Goal: Task Accomplishment & Management: Complete application form

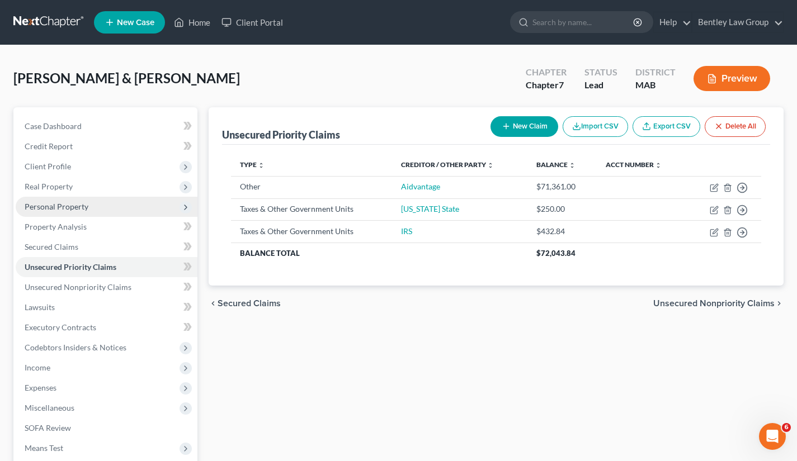
click at [83, 206] on span "Personal Property" at bounding box center [57, 207] width 64 height 10
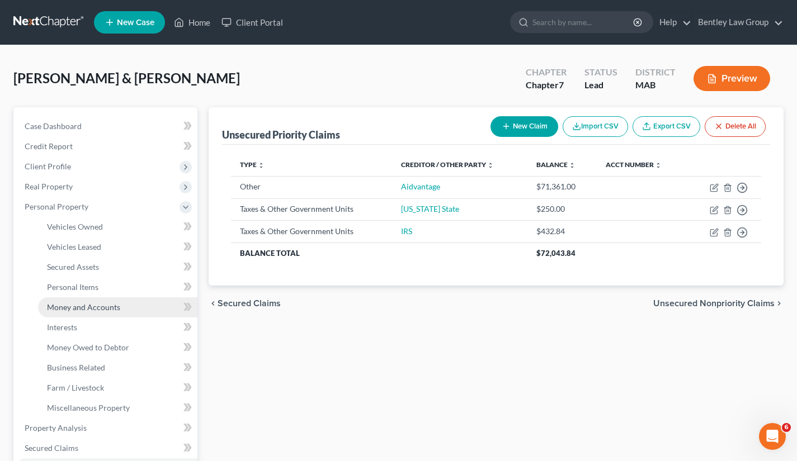
click at [100, 301] on link "Money and Accounts" at bounding box center [117, 307] width 159 height 20
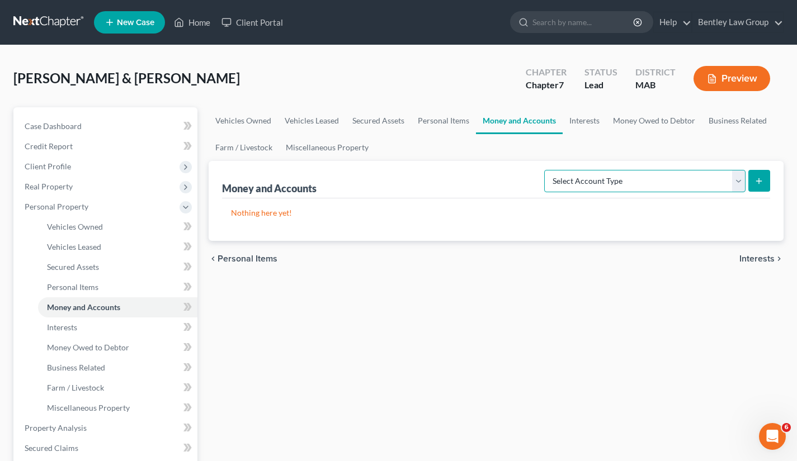
click at [737, 184] on select "Select Account Type Brokerage Cash on Hand Certificates of Deposit Checking Acc…" at bounding box center [644, 181] width 201 height 22
select select "checking"
click at [546, 170] on select "Select Account Type Brokerage Cash on Hand Certificates of Deposit Checking Acc…" at bounding box center [644, 181] width 201 height 22
click at [760, 182] on icon "submit" at bounding box center [758, 181] width 9 height 9
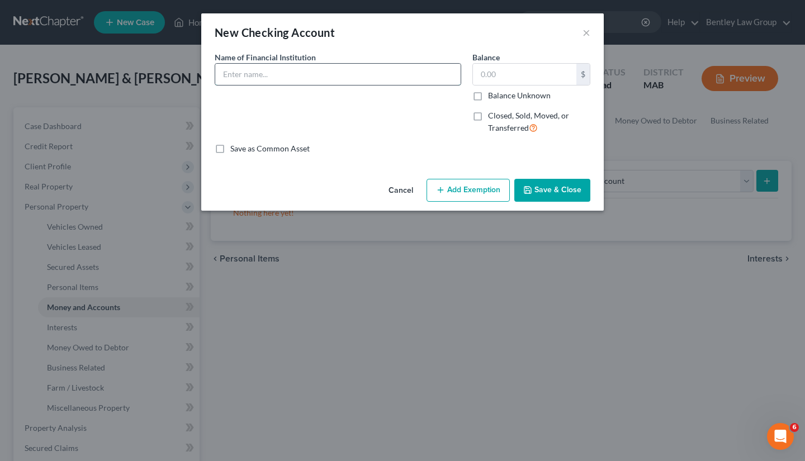
click at [430, 83] on input "text" at bounding box center [337, 74] width 245 height 21
type input "CashApp"
click at [497, 68] on input "text" at bounding box center [524, 74] width 103 height 21
type input "0.00"
click at [529, 190] on icon "button" at bounding box center [527, 190] width 9 height 9
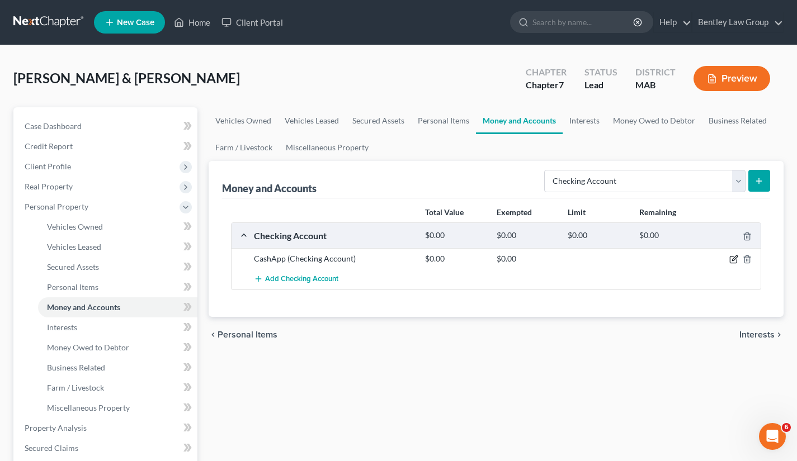
click at [734, 259] on icon "button" at bounding box center [733, 259] width 9 height 9
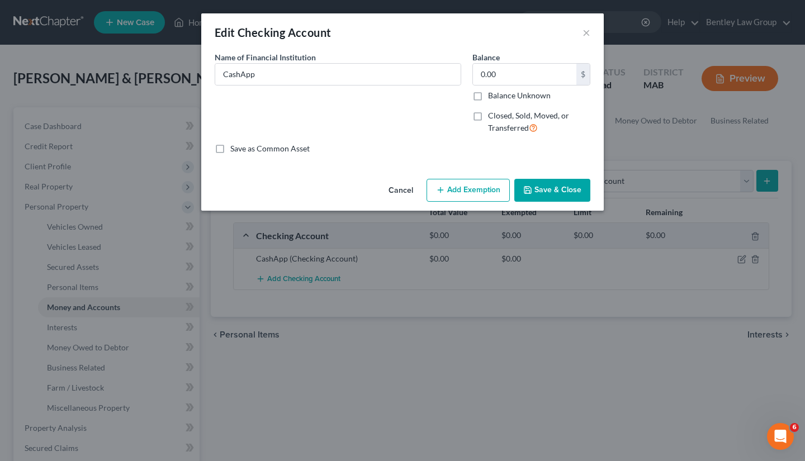
click at [230, 149] on label "Save as Common Asset" at bounding box center [269, 148] width 79 height 11
click at [235, 149] on input "Save as Common Asset" at bounding box center [238, 146] width 7 height 7
click at [230, 149] on label "Save as Common Asset" at bounding box center [269, 148] width 79 height 11
click at [235, 149] on input "Save as Common Asset" at bounding box center [238, 146] width 7 height 7
checkbox input "false"
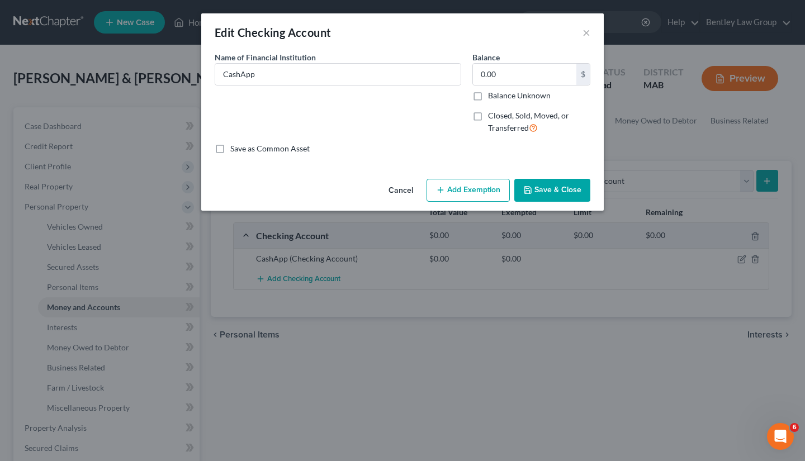
click at [532, 187] on icon "button" at bounding box center [527, 190] width 9 height 9
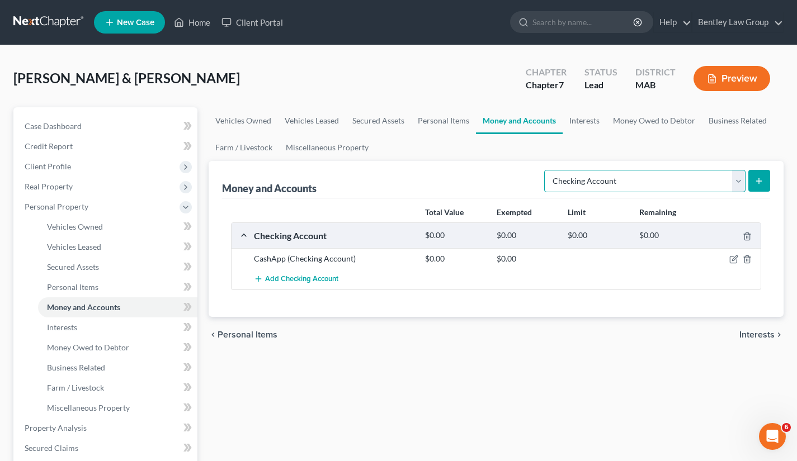
click at [738, 178] on select "Select Account Type Brokerage Cash on Hand Certificates of Deposit Checking Acc…" at bounding box center [644, 181] width 201 height 22
select select "brokerage"
click at [546, 170] on select "Select Account Type Brokerage Cash on Hand Certificates of Deposit Checking Acc…" at bounding box center [644, 181] width 201 height 22
click at [736, 178] on select "Select Account Type Brokerage Cash on Hand Certificates of Deposit Checking Acc…" at bounding box center [644, 181] width 201 height 22
click at [738, 178] on select "Select Account Type Brokerage Cash on Hand Certificates of Deposit Checking Acc…" at bounding box center [644, 181] width 201 height 22
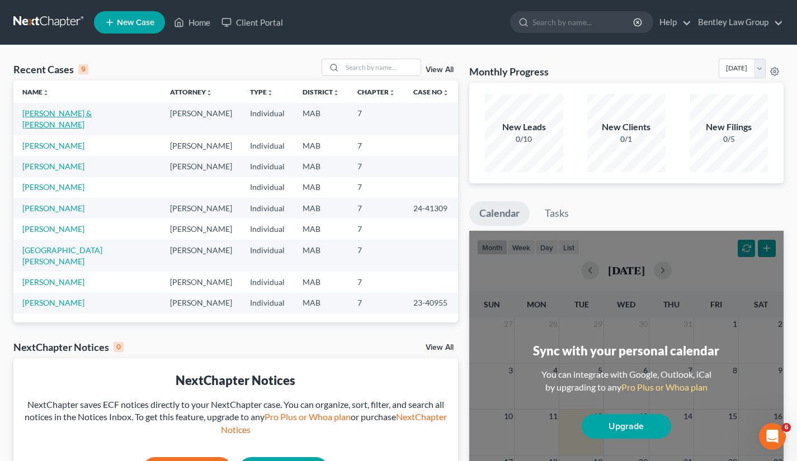
click at [67, 116] on link "[PERSON_NAME] & [PERSON_NAME]" at bounding box center [56, 118] width 69 height 21
select select "10"
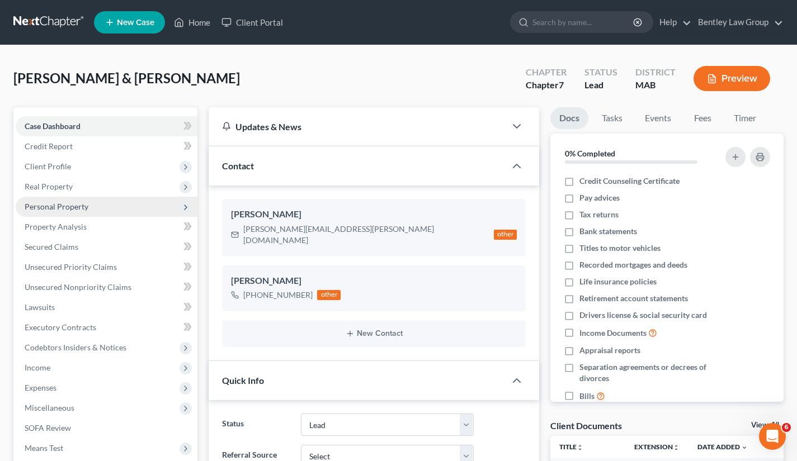
click at [107, 211] on span "Personal Property" at bounding box center [107, 207] width 182 height 20
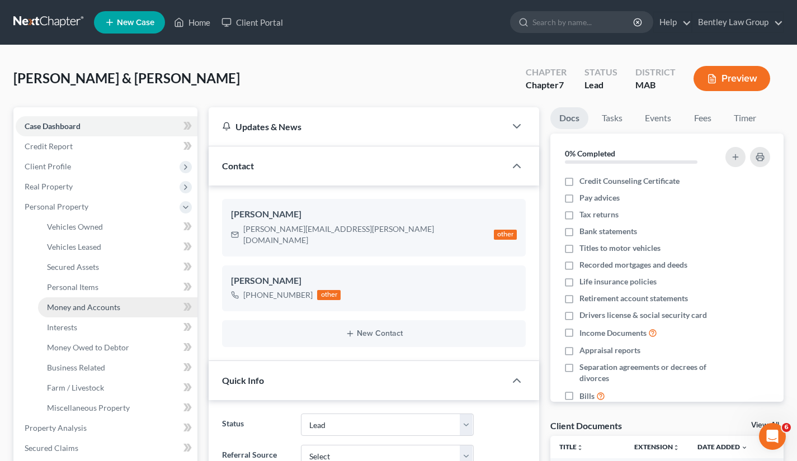
click at [84, 310] on span "Money and Accounts" at bounding box center [83, 307] width 73 height 10
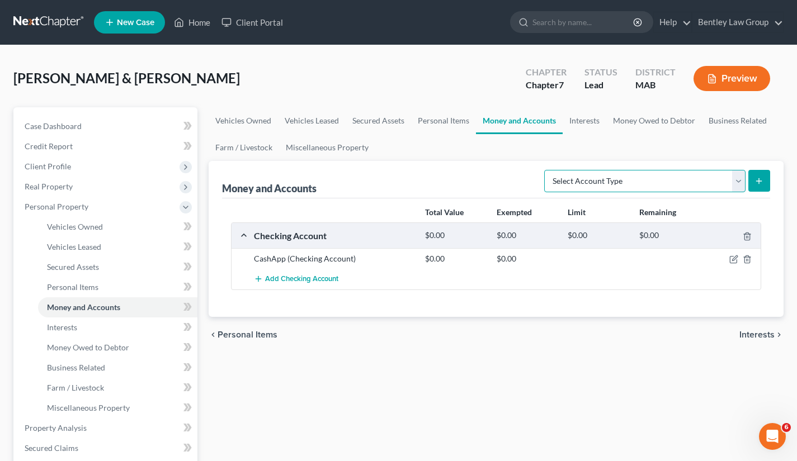
click at [657, 179] on select "Select Account Type Brokerage Cash on Hand Certificates of Deposit Checking Acc…" at bounding box center [644, 181] width 201 height 22
click at [694, 177] on select "Select Account Type Brokerage Cash on Hand Certificates of Deposit Checking Acc…" at bounding box center [644, 181] width 201 height 22
click at [617, 175] on select "Select Account Type Brokerage Cash on Hand Certificates of Deposit Checking Acc…" at bounding box center [644, 181] width 201 height 22
click at [604, 178] on select "Select Account Type Brokerage Cash on Hand Certificates of Deposit Checking Acc…" at bounding box center [644, 181] width 201 height 22
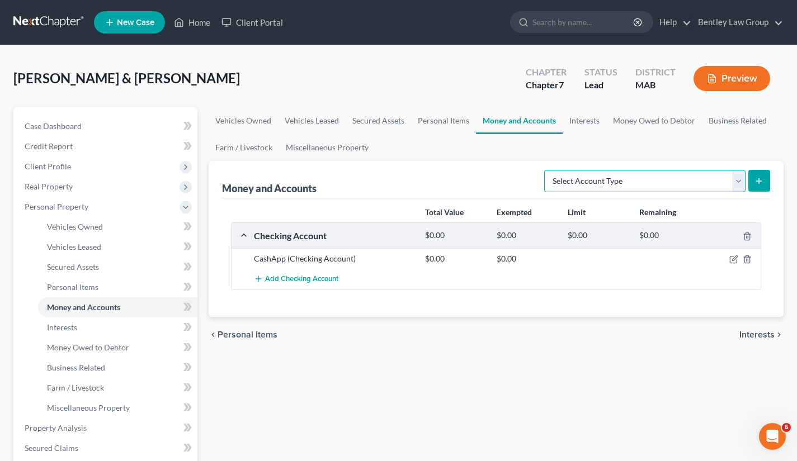
click at [582, 175] on select "Select Account Type Brokerage Cash on Hand Certificates of Deposit Checking Acc…" at bounding box center [644, 181] width 201 height 22
click at [599, 184] on select "Select Account Type Brokerage Cash on Hand Certificates of Deposit Checking Acc…" at bounding box center [644, 181] width 201 height 22
click at [562, 176] on select "Select Account Type Brokerage Cash on Hand Certificates of Deposit Checking Acc…" at bounding box center [644, 181] width 201 height 22
click at [588, 179] on select "Select Account Type Brokerage Cash on Hand Certificates of Deposit Checking Acc…" at bounding box center [644, 181] width 201 height 22
click at [733, 187] on select "Select Account Type Brokerage Cash on Hand Certificates of Deposit Checking Acc…" at bounding box center [644, 181] width 201 height 22
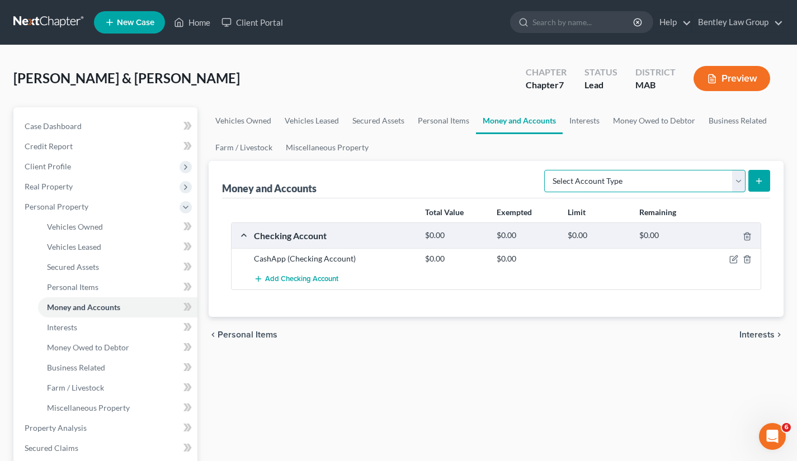
click at [736, 185] on select "Select Account Type Brokerage Cash on Hand Certificates of Deposit Checking Acc…" at bounding box center [644, 181] width 201 height 22
select select "checking"
click at [546, 170] on select "Select Account Type Brokerage Cash on Hand Certificates of Deposit Checking Acc…" at bounding box center [644, 181] width 201 height 22
click at [763, 183] on icon "submit" at bounding box center [758, 181] width 9 height 9
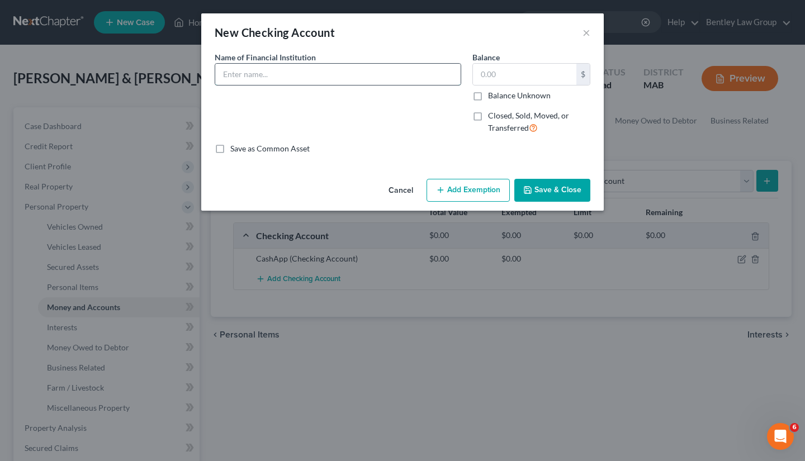
click at [317, 72] on input "text" at bounding box center [337, 74] width 245 height 21
type input "Bank of America"
click at [503, 83] on input "text" at bounding box center [524, 74] width 103 height 21
type input "563.31"
click at [485, 192] on button "Add Exemption" at bounding box center [468, 190] width 83 height 23
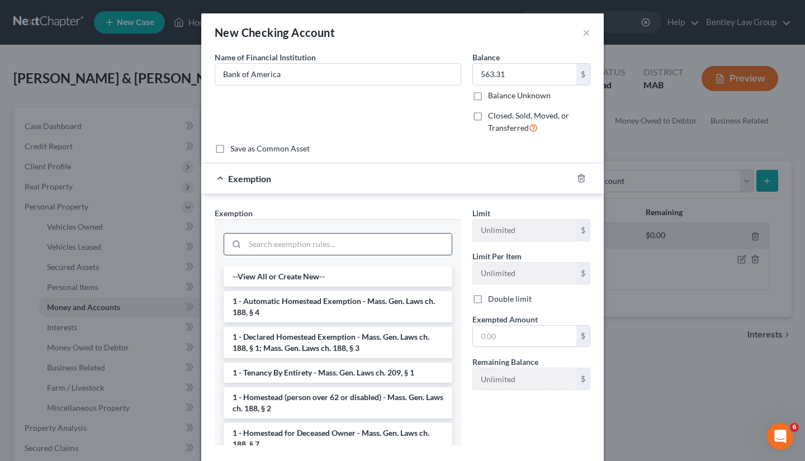
click at [352, 238] on input "search" at bounding box center [348, 244] width 207 height 21
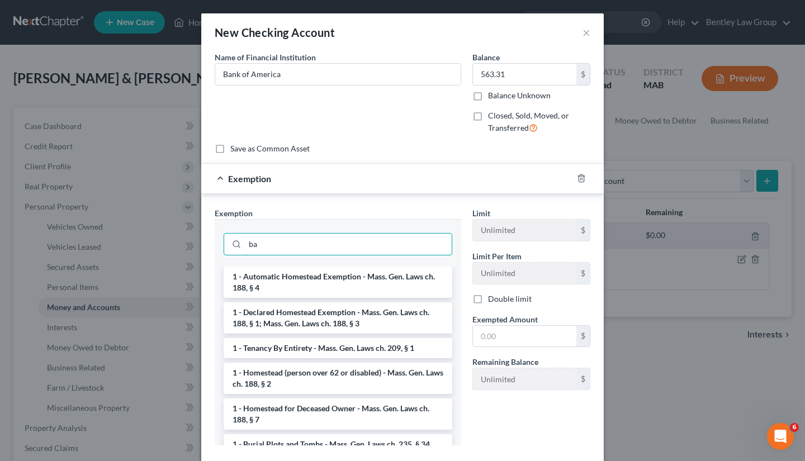
type input "b"
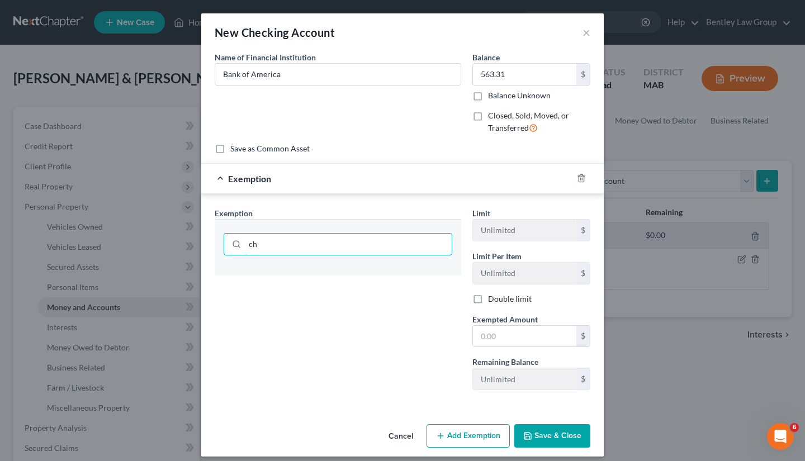
type input "c"
type input "m"
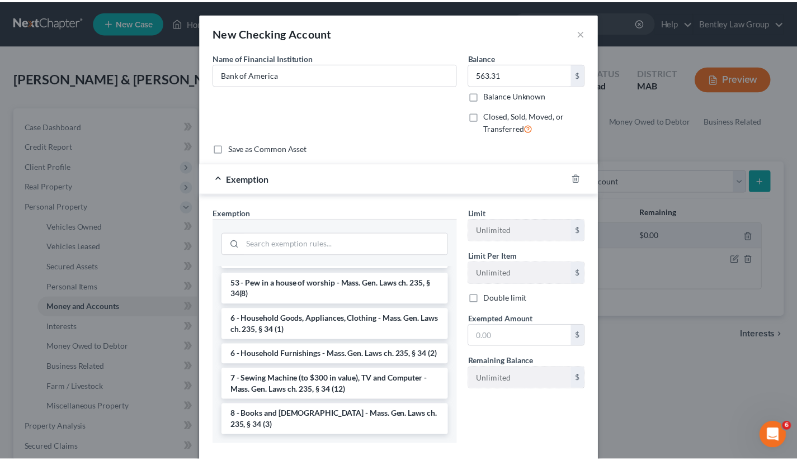
scroll to position [1599, 0]
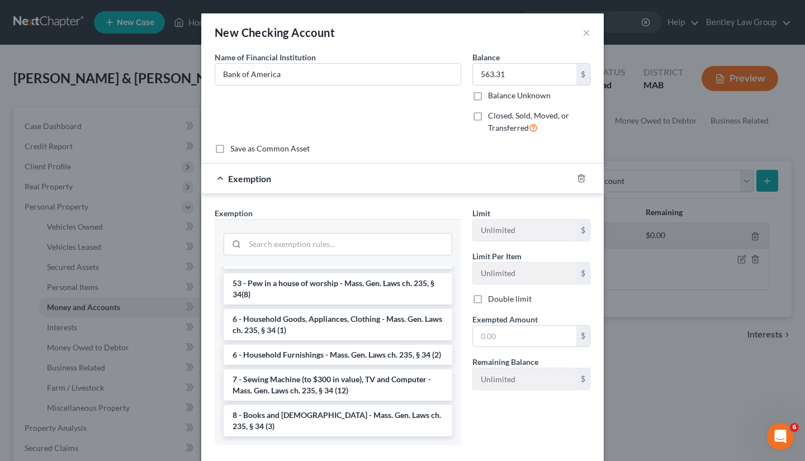
click at [424, 125] on div "Name of Financial Institution * Bank of America" at bounding box center [338, 97] width 258 height 92
click at [579, 182] on icon "button" at bounding box center [581, 178] width 5 height 7
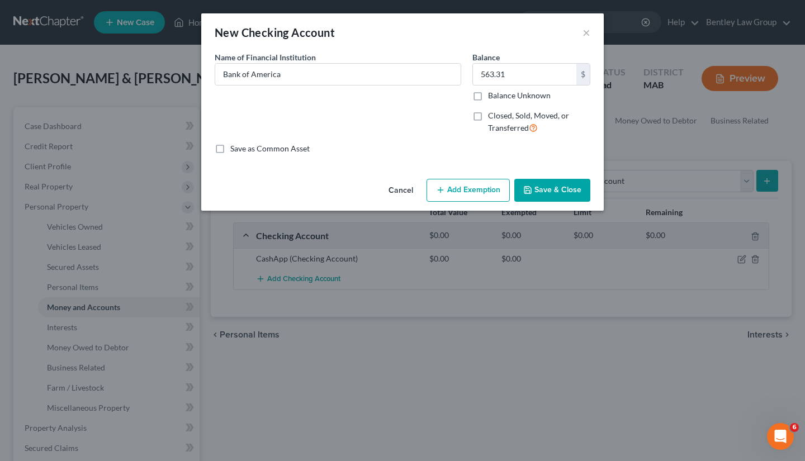
click at [546, 181] on button "Save & Close" at bounding box center [552, 190] width 76 height 23
